Goal: Transaction & Acquisition: Subscribe to service/newsletter

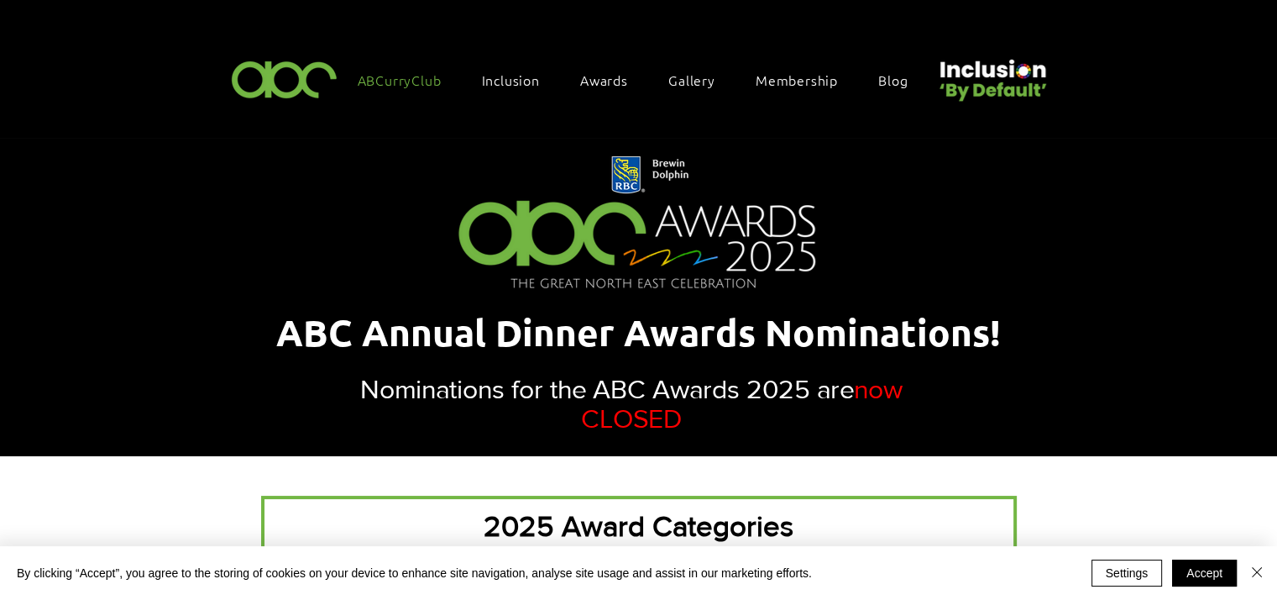
click at [422, 82] on span "ABCurryClub" at bounding box center [400, 80] width 84 height 18
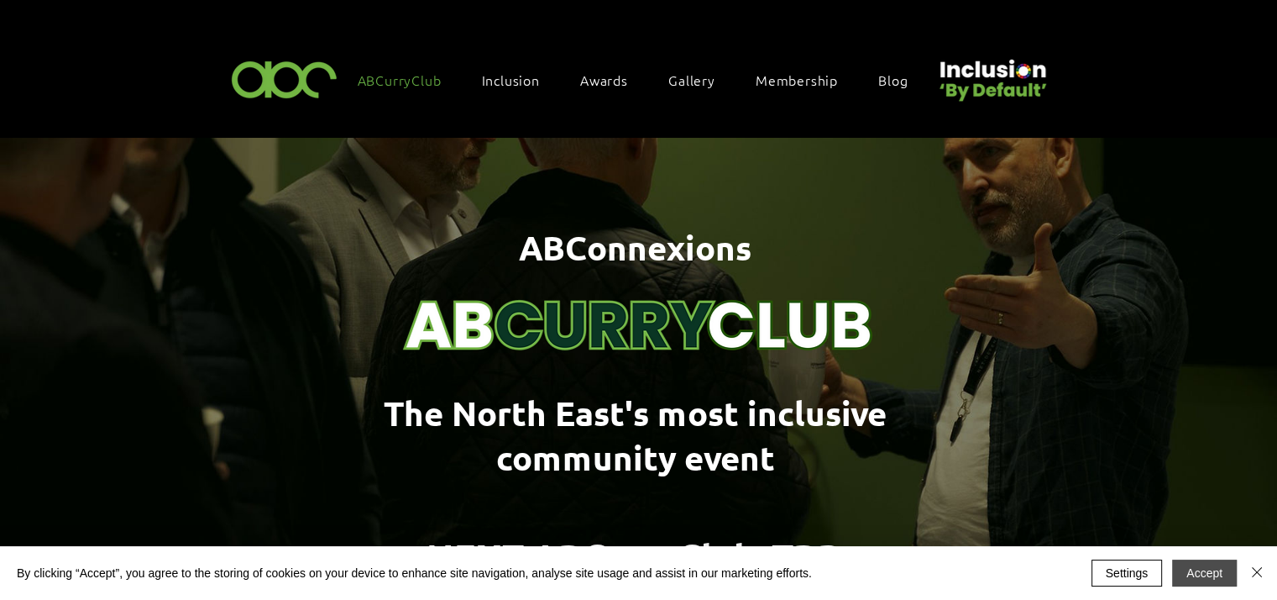
click at [1215, 572] on button "Accept" at bounding box center [1204, 572] width 65 height 27
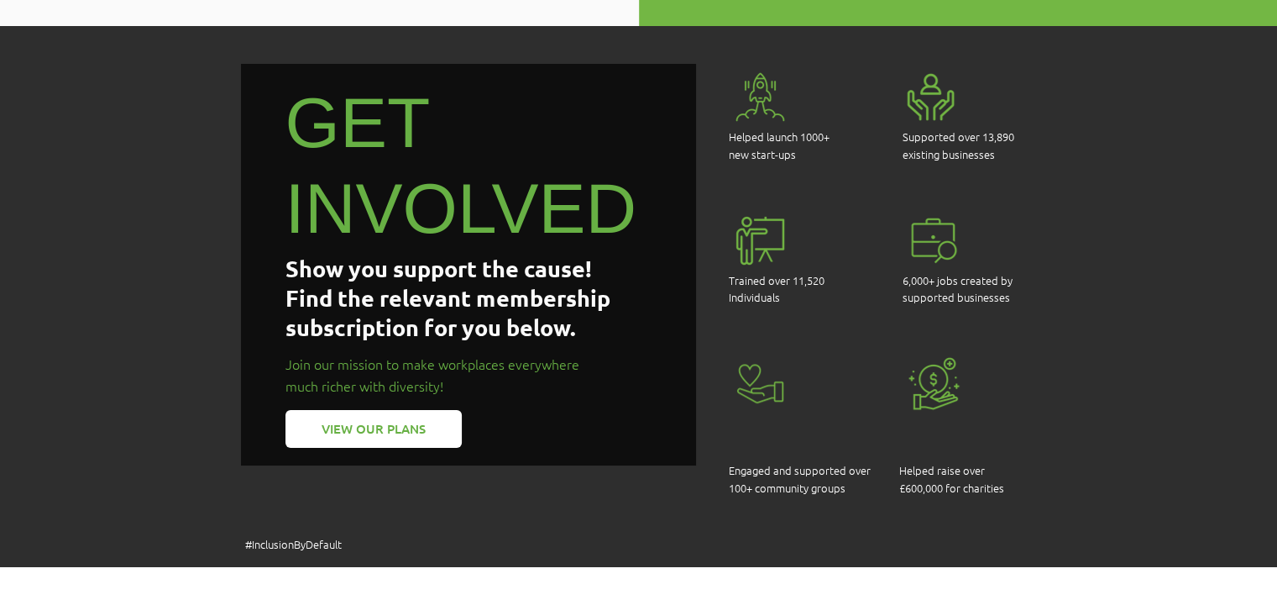
scroll to position [1162, 0]
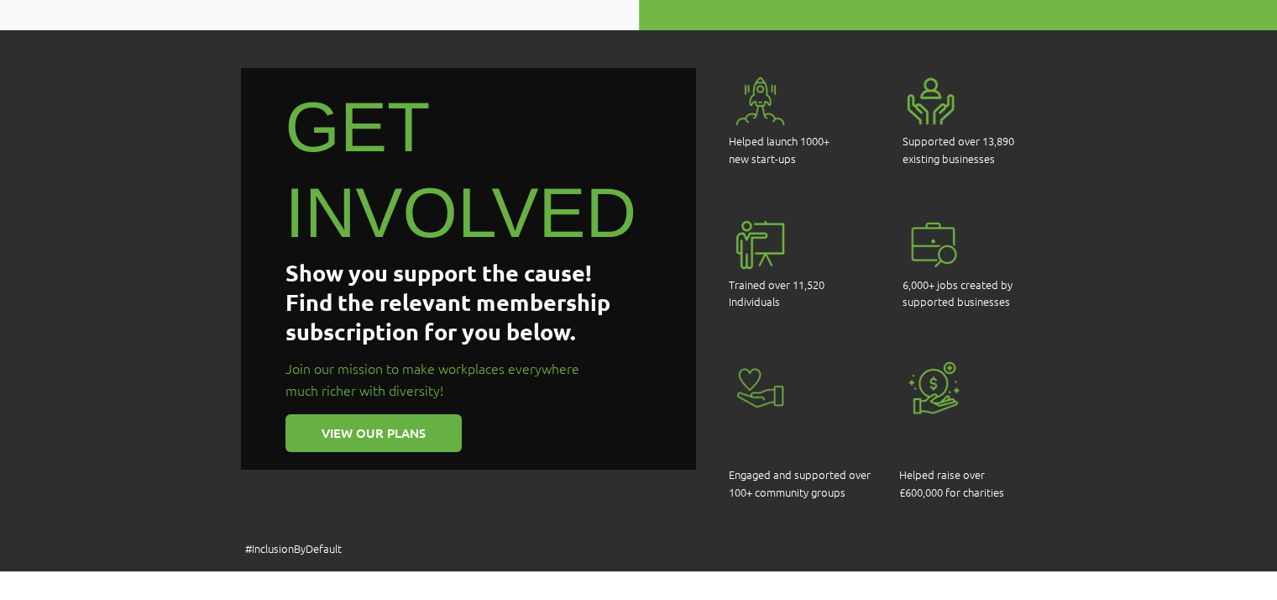
click at [433, 415] on link "VIEW OUR PLANS" at bounding box center [374, 433] width 176 height 38
